Goal: Complete application form

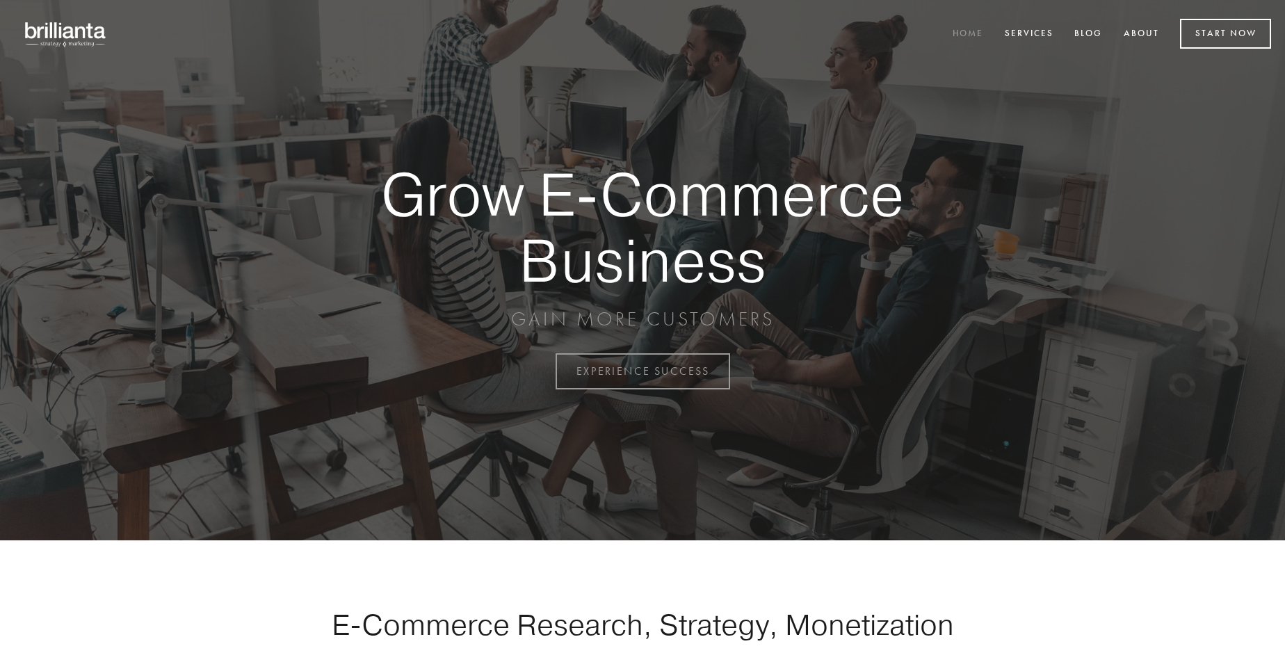
scroll to position [3646, 0]
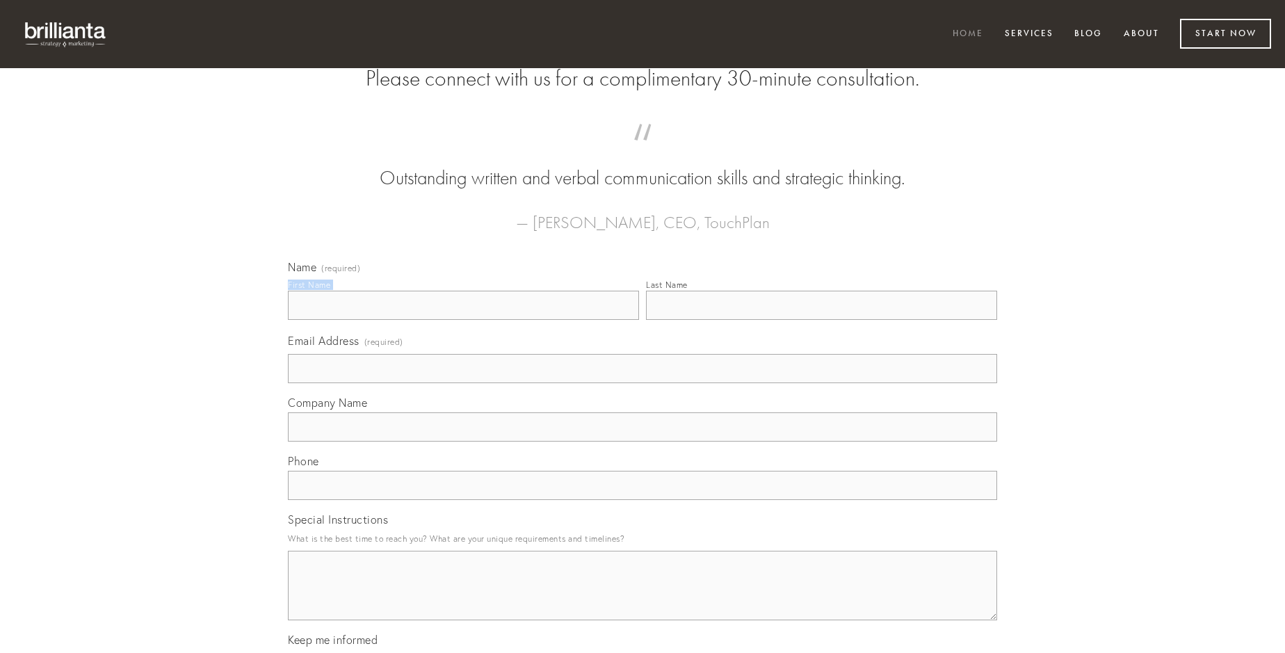
type input "[PERSON_NAME]"
click at [821, 320] on input "Last Name" at bounding box center [821, 305] width 351 height 29
type input "[PERSON_NAME]"
click at [643, 383] on input "Email Address (required)" at bounding box center [642, 368] width 709 height 29
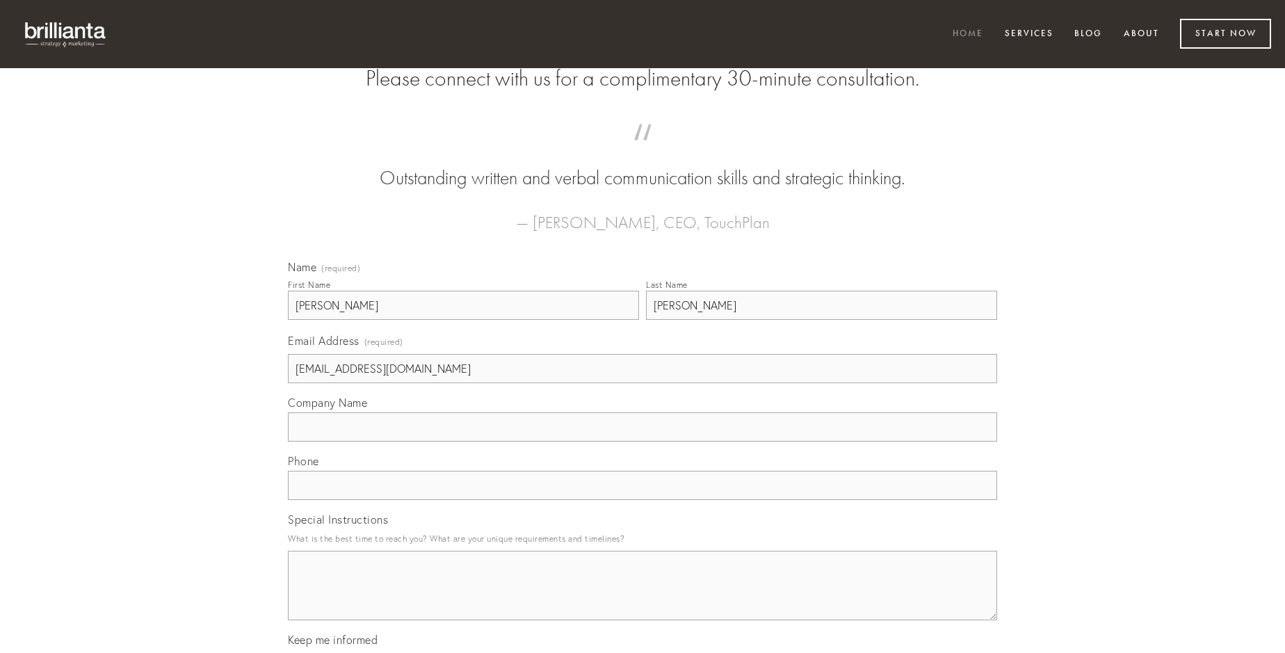
type input "[EMAIL_ADDRESS][DOMAIN_NAME]"
click at [643, 442] on input "Company Name" at bounding box center [642, 426] width 709 height 29
type input "libero"
click at [643, 500] on input "text" at bounding box center [642, 485] width 709 height 29
click at [643, 598] on textarea "Special Instructions" at bounding box center [642, 586] width 709 height 70
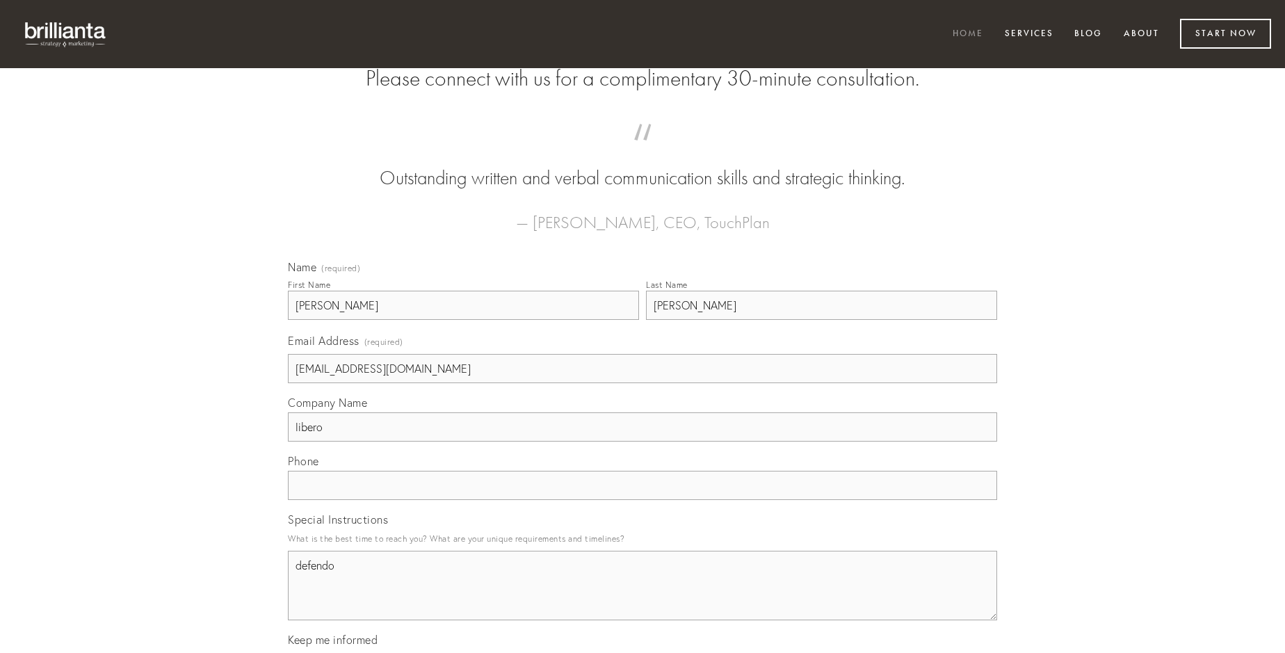
type textarea "defendo"
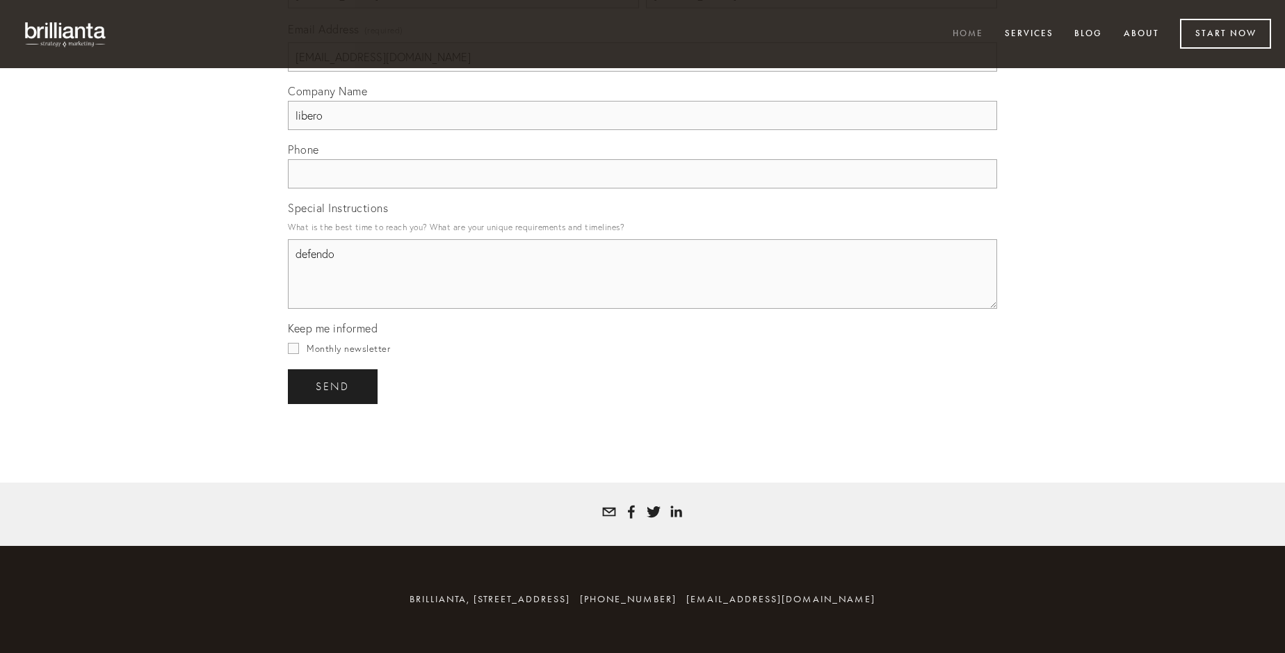
click at [334, 386] on span "send" at bounding box center [333, 386] width 34 height 13
